Goal: Task Accomplishment & Management: Manage account settings

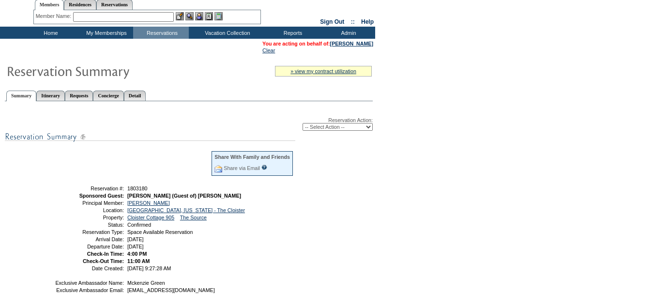
scroll to position [48, 0]
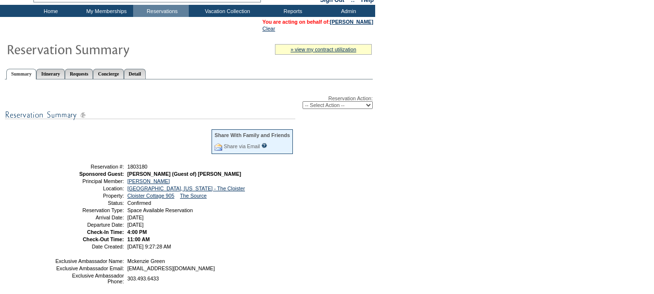
drag, startPoint x: 187, startPoint y: 257, endPoint x: 54, endPoint y: 168, distance: 160.2
click at [54, 168] on table "Share With Family and Friends Share via Email Share Reservation Information Ple…" at bounding box center [174, 188] width 242 height 123
copy tbody "Reservation #: 1803180 Sponsored Guest: David Grinde (Guest of) Jane Ibbotson P…"
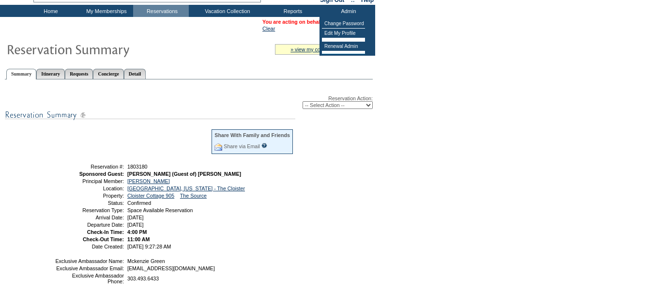
click at [282, 32] on table "You are acting on behalf of: Jane Ibbotson Clear" at bounding box center [317, 25] width 113 height 15
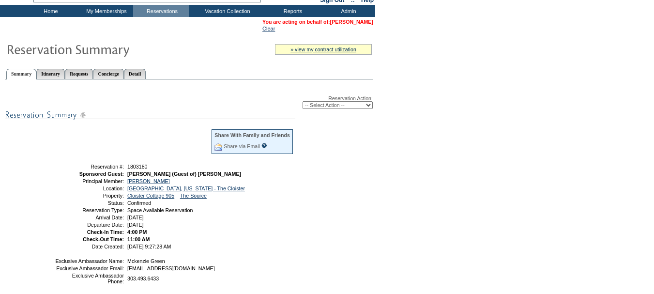
click at [344, 24] on link "[PERSON_NAME]" at bounding box center [351, 22] width 43 height 6
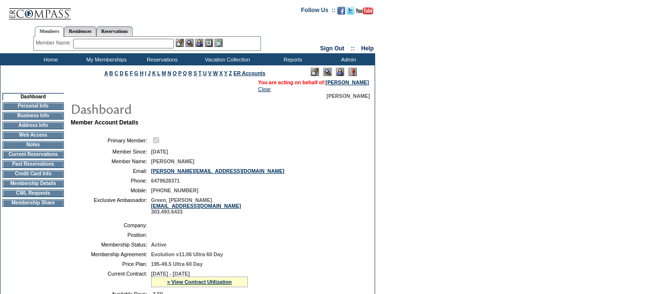
click at [50, 158] on td "Current Reservations" at bounding box center [32, 155] width 61 height 8
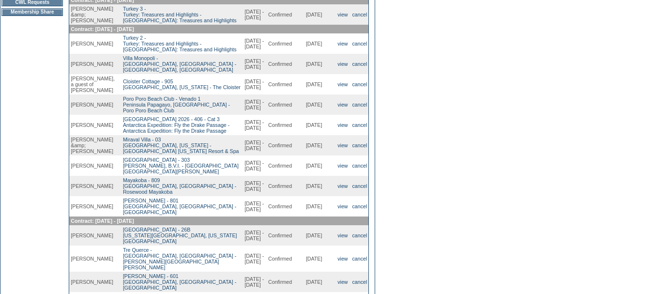
scroll to position [194, 0]
click at [359, 209] on link "cancel" at bounding box center [360, 206] width 15 height 6
